Goal: Navigation & Orientation: Find specific page/section

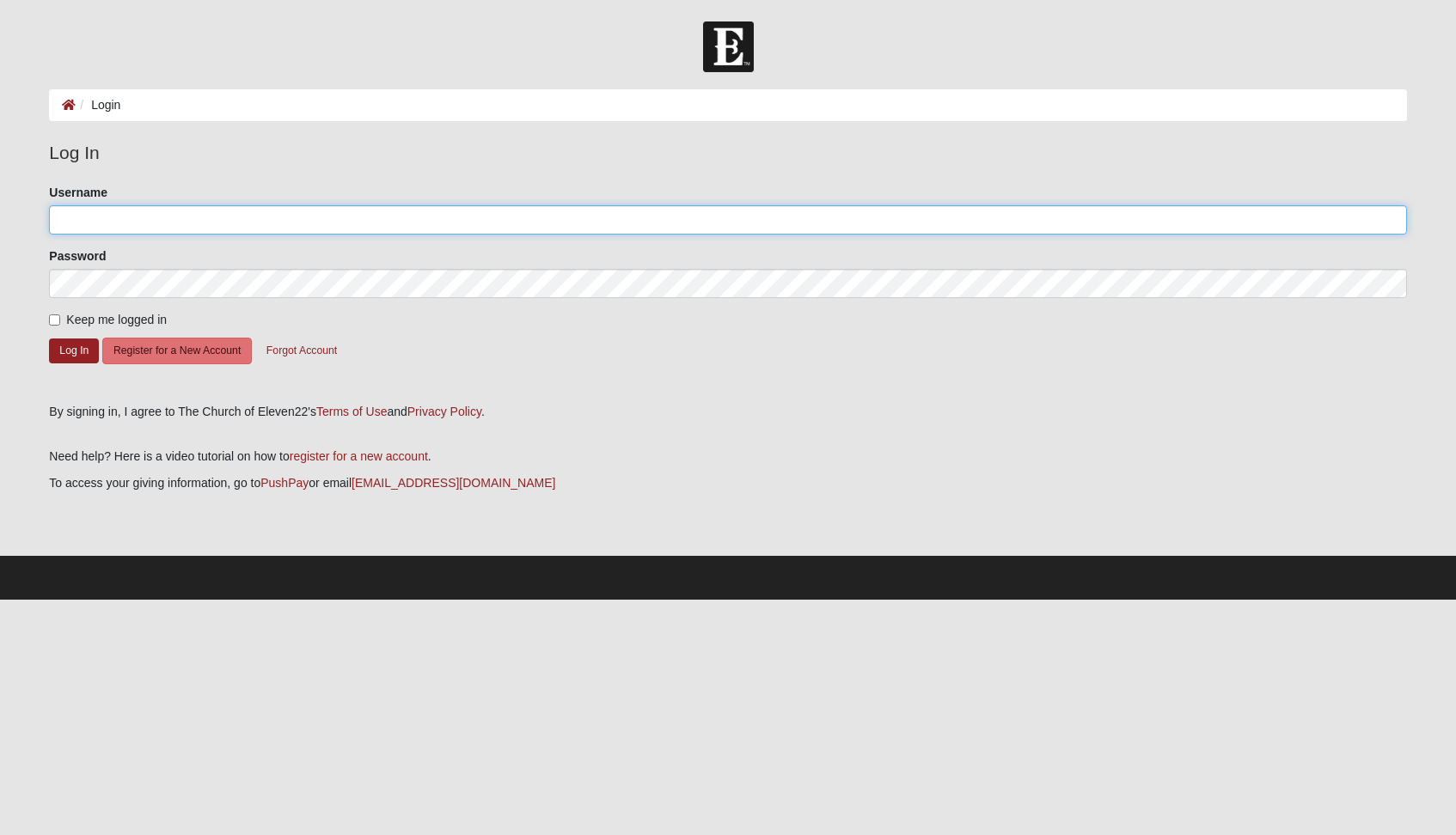
type input "[EMAIL_ADDRESS][DOMAIN_NAME]"
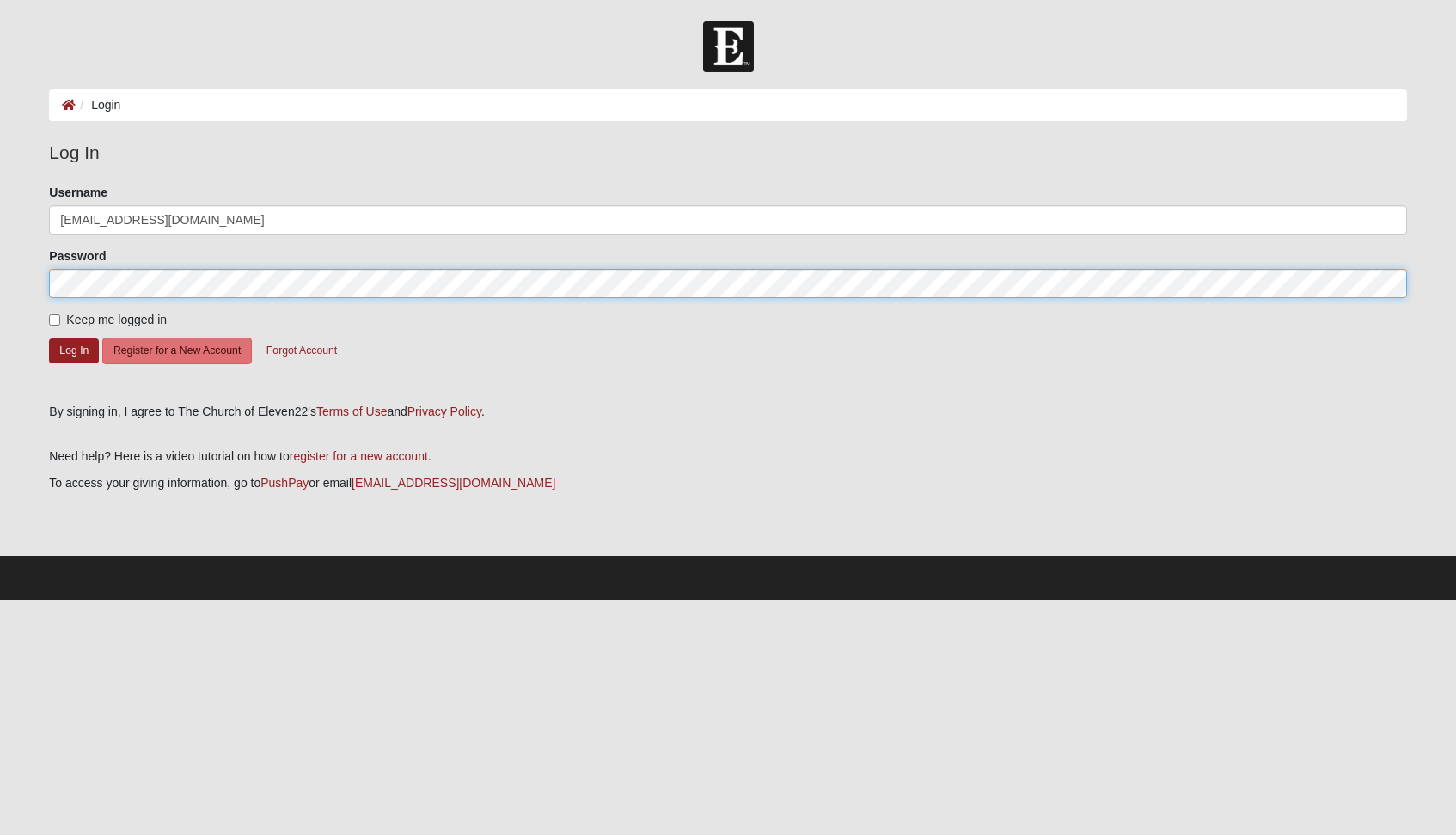
click at [74, 349] on button "Log In" at bounding box center [73, 351] width 50 height 25
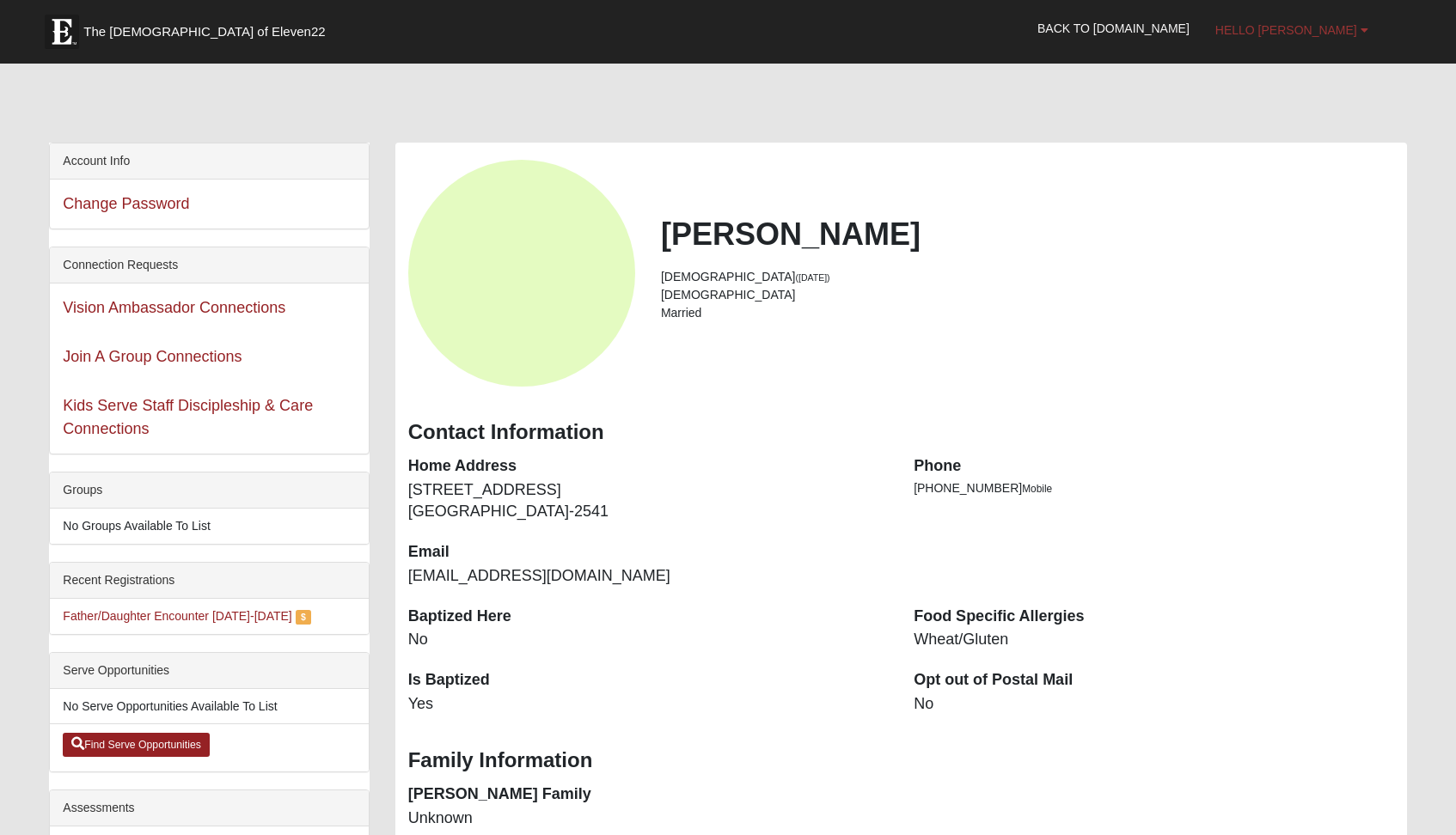
click at [1310, 29] on span "Hello [PERSON_NAME]" at bounding box center [1286, 30] width 141 height 14
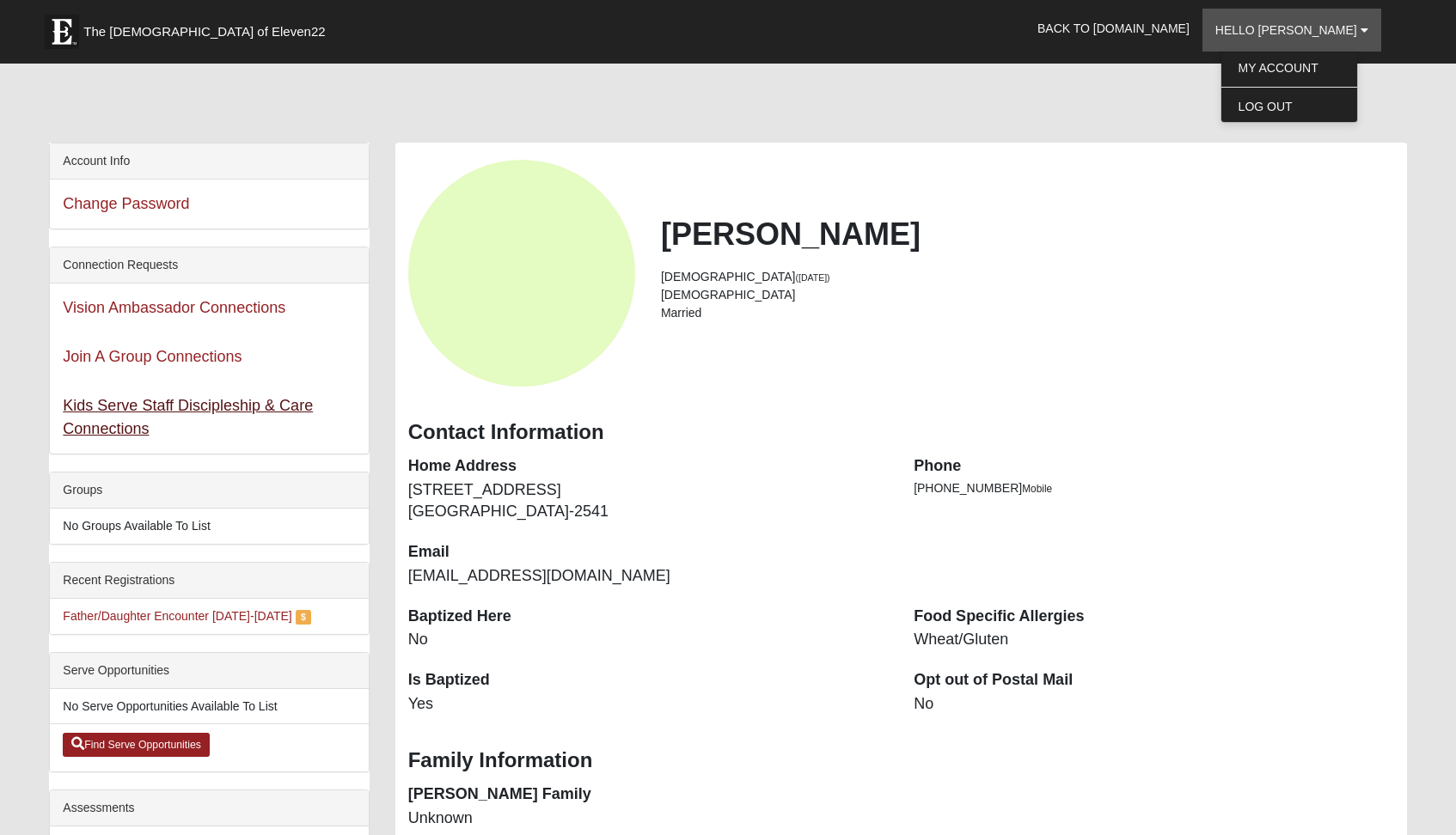
click at [246, 410] on link "Kids Serve Staff Discipleship & Care Connections" at bounding box center [188, 417] width 250 height 41
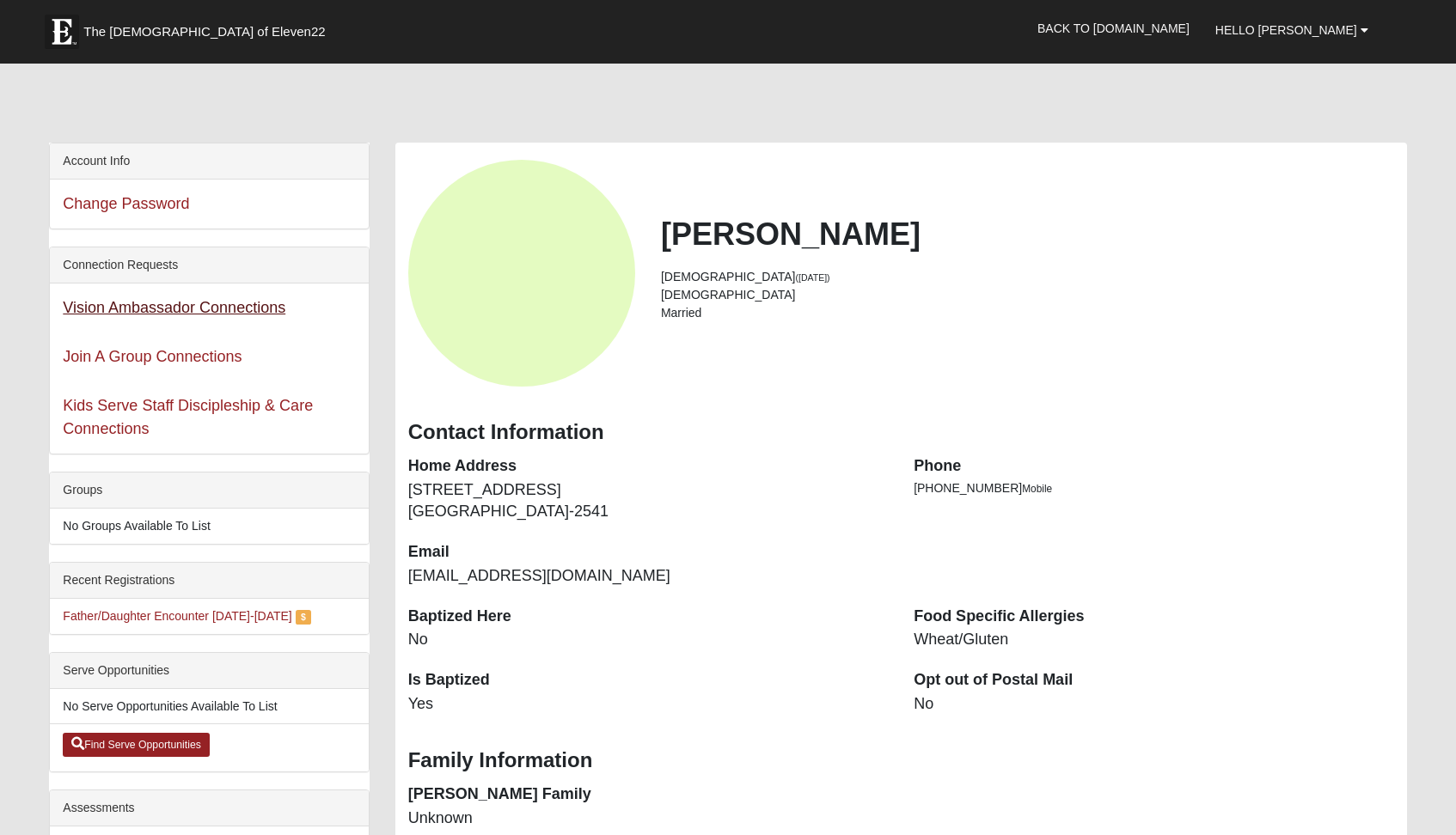
click at [150, 306] on link "Vision Ambassador Connections" at bounding box center [174, 307] width 223 height 17
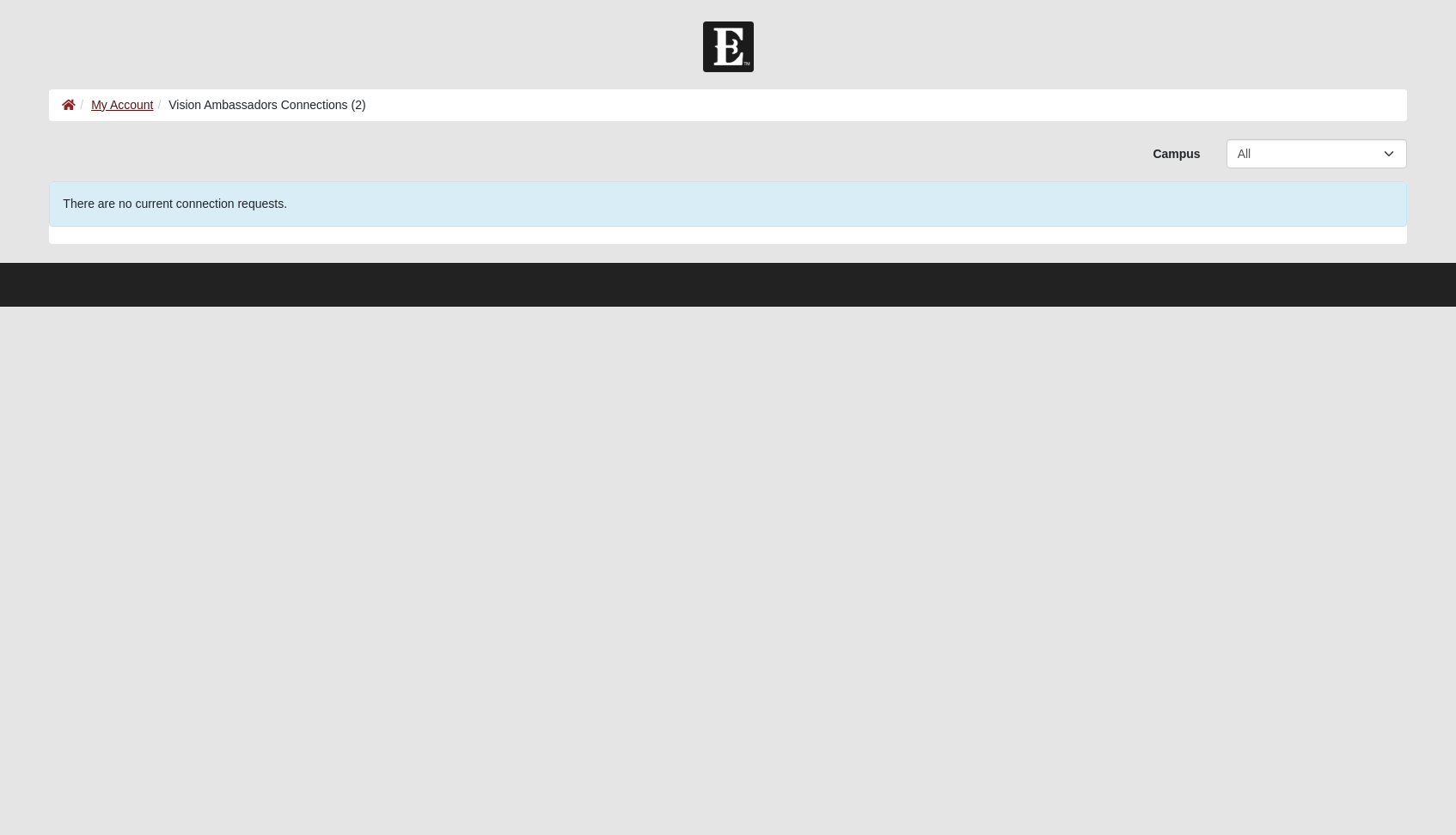
click at [118, 104] on link "My Account" at bounding box center [122, 104] width 62 height 14
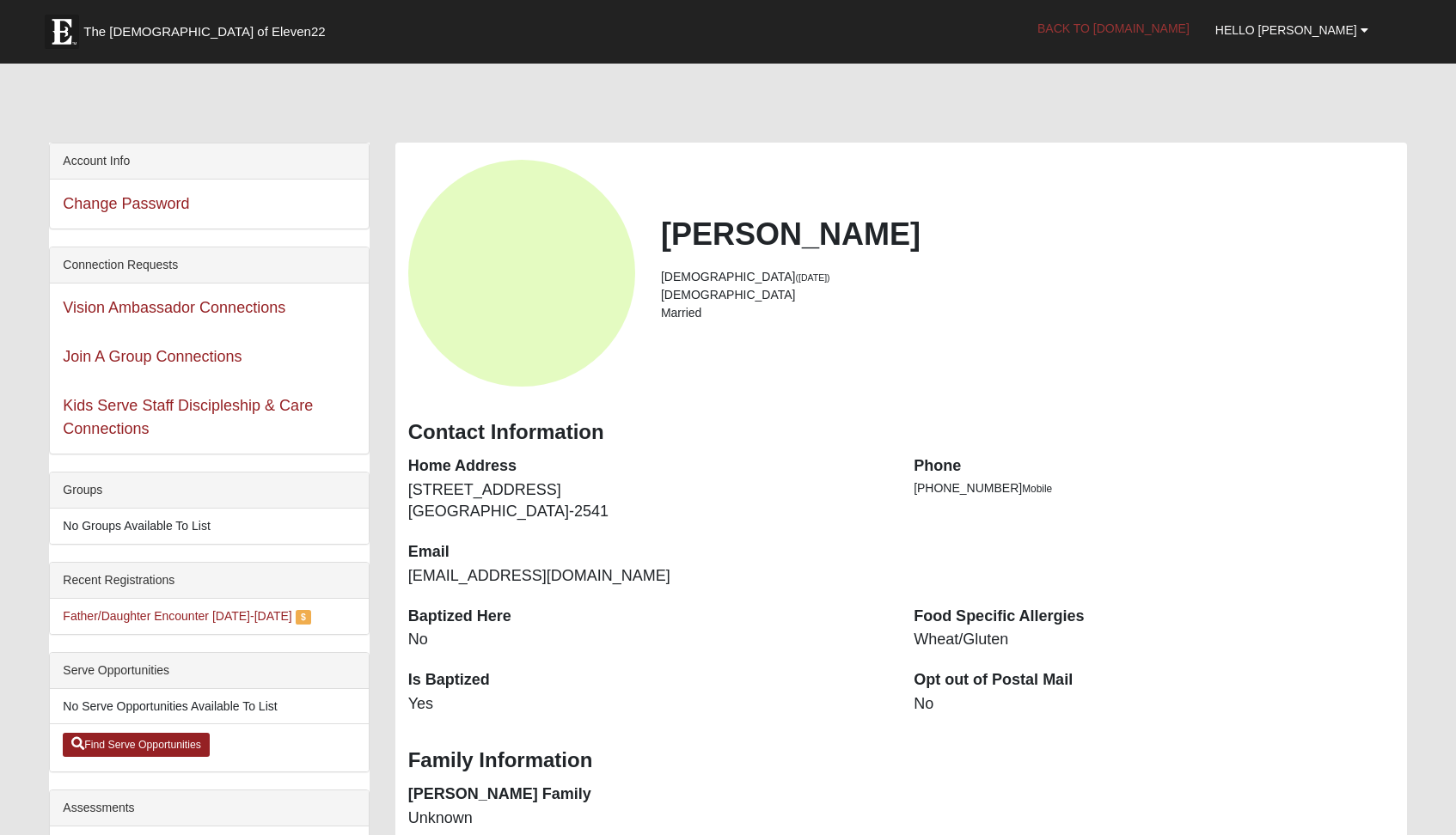
click at [1152, 30] on link "Back to [DOMAIN_NAME]" at bounding box center [1113, 29] width 177 height 43
click at [1150, 24] on link "Back to [DOMAIN_NAME]" at bounding box center [1113, 29] width 177 height 43
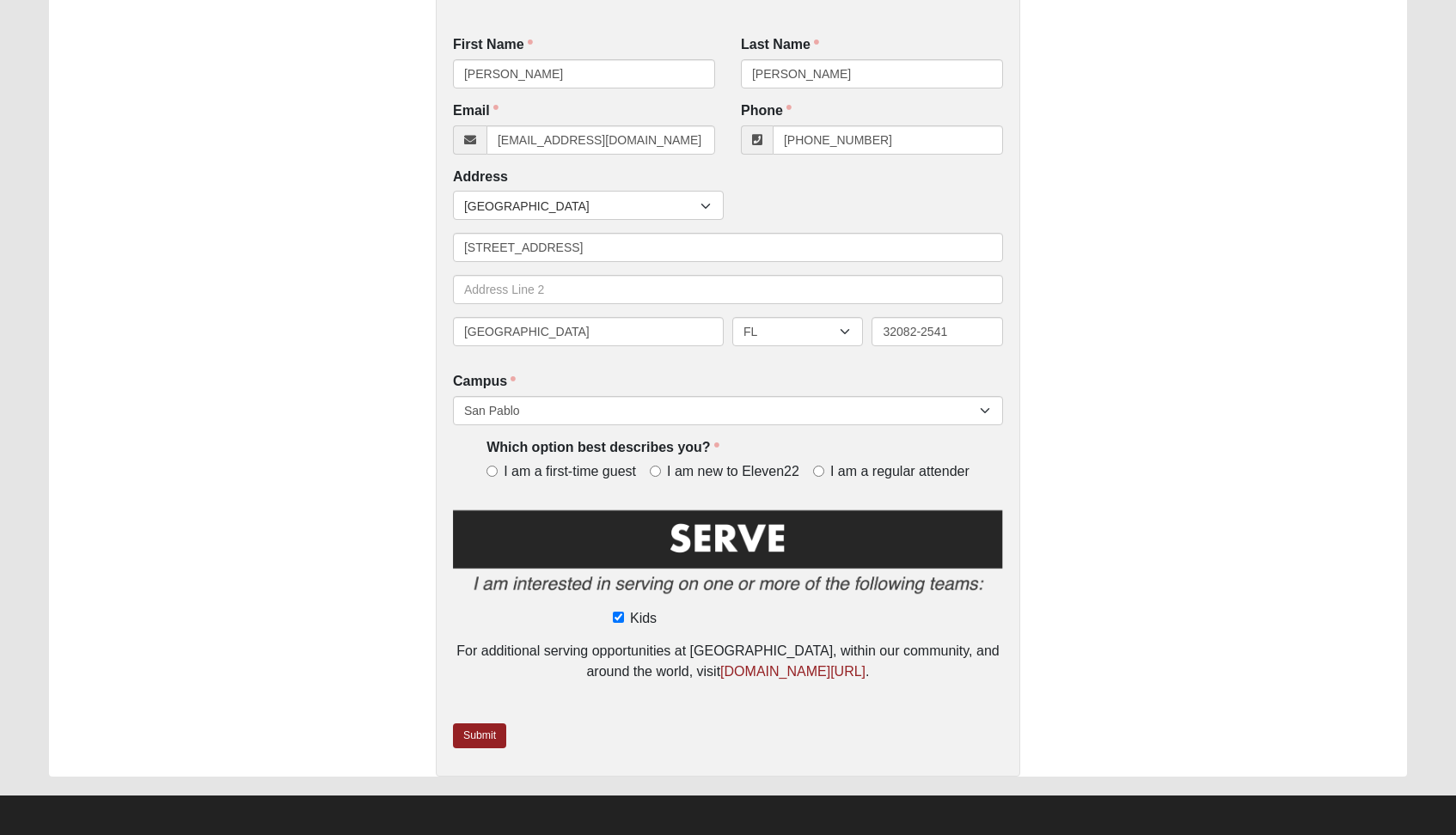
scroll to position [398, 0]
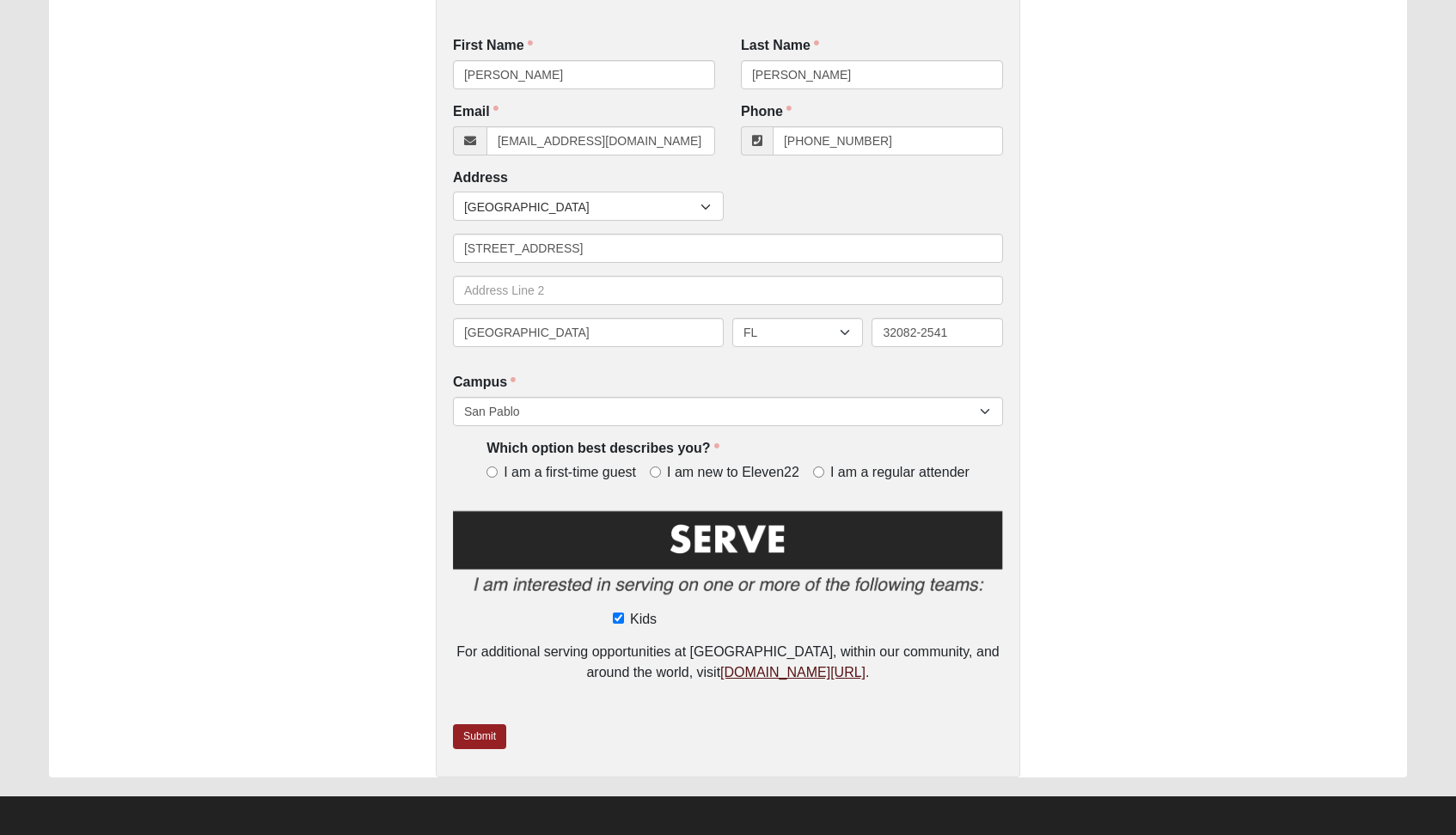
click at [770, 668] on link "[DOMAIN_NAME][URL]" at bounding box center [792, 672] width 145 height 14
